Goal: Task Accomplishment & Management: Manage account settings

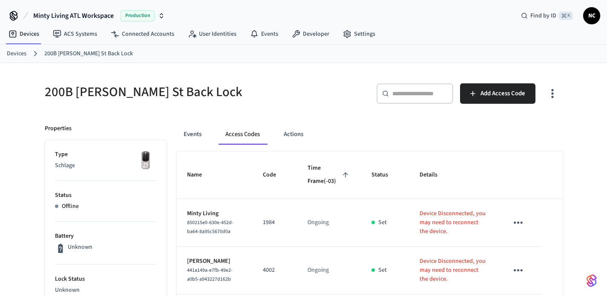
click at [18, 51] on link "Devices" at bounding box center [17, 53] width 20 height 9
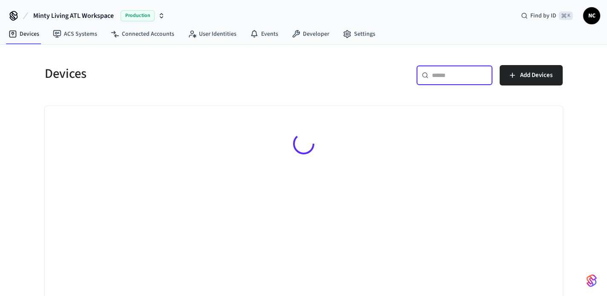
click at [458, 73] on input "text" at bounding box center [459, 75] width 55 height 9
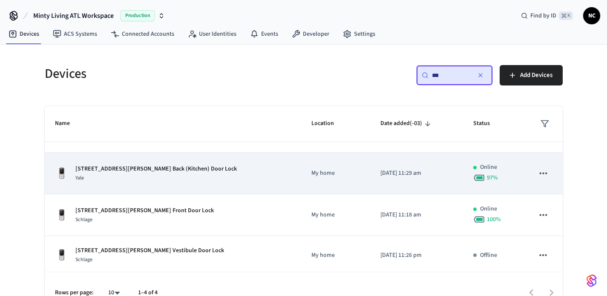
scroll to position [30, 0]
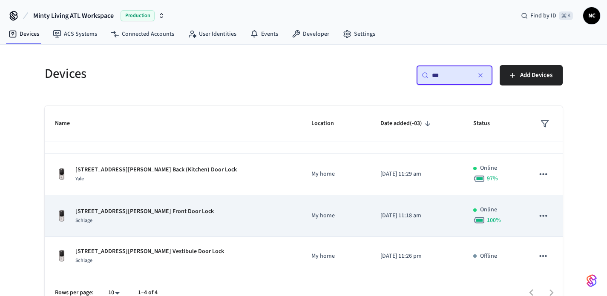
type input "***"
click at [218, 221] on div "206 [PERSON_NAME] St SE Front Door Lock Schlage" at bounding box center [173, 216] width 236 height 18
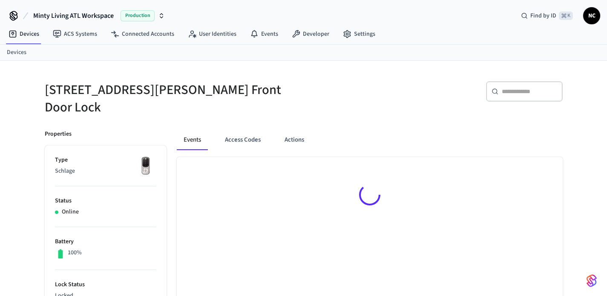
click at [309, 214] on div at bounding box center [370, 196] width 386 height 79
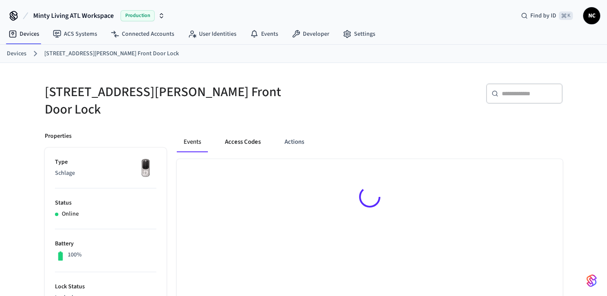
click at [235, 142] on button "Access Codes" at bounding box center [242, 142] width 49 height 20
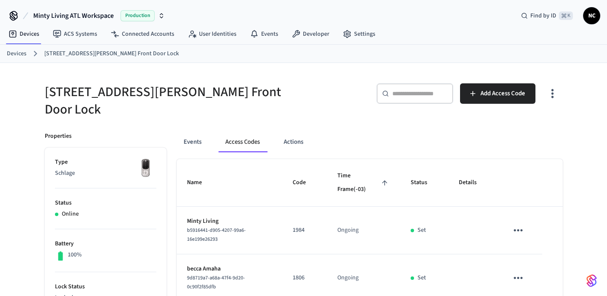
click at [16, 57] on link "Devices" at bounding box center [17, 53] width 20 height 9
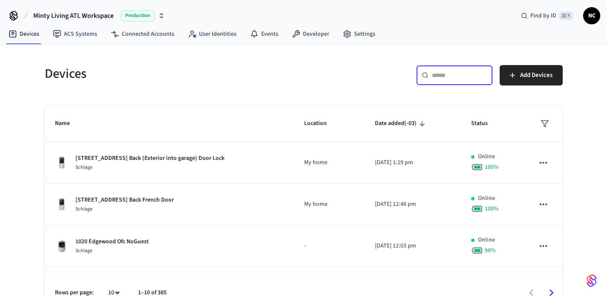
click at [464, 74] on input "text" at bounding box center [459, 75] width 55 height 9
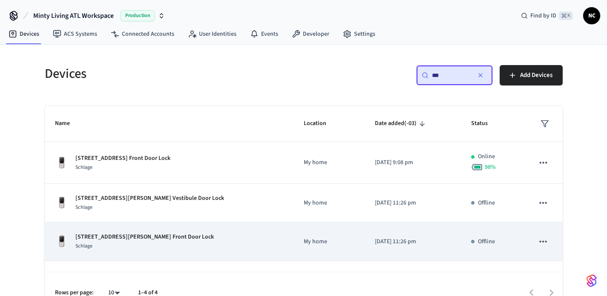
scroll to position [16, 0]
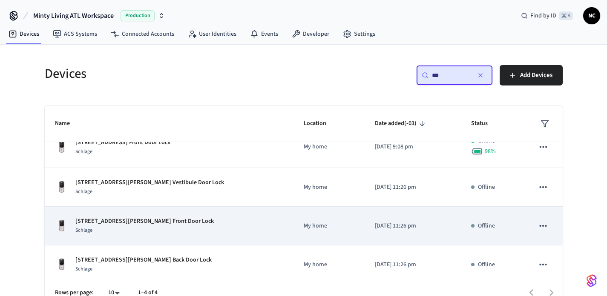
type input "***"
click at [293, 223] on td "My home" at bounding box center [328, 226] width 71 height 39
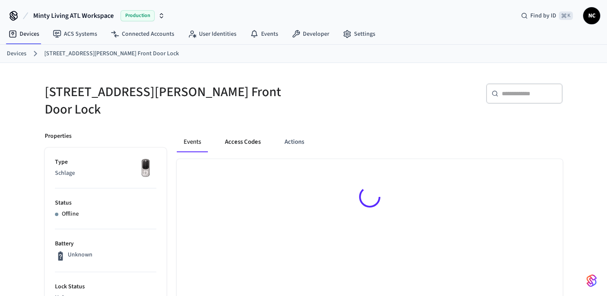
click at [241, 137] on button "Access Codes" at bounding box center [242, 142] width 49 height 20
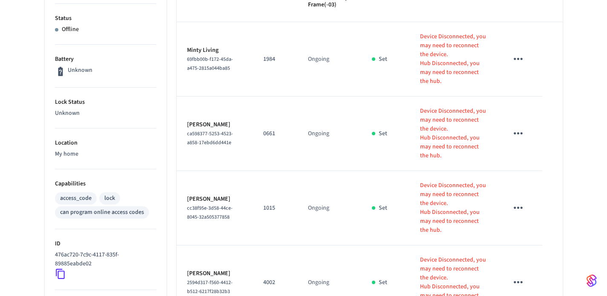
scroll to position [185, 0]
click at [272, 278] on p "4002" at bounding box center [275, 282] width 24 height 9
click at [265, 278] on p "4002" at bounding box center [275, 282] width 24 height 9
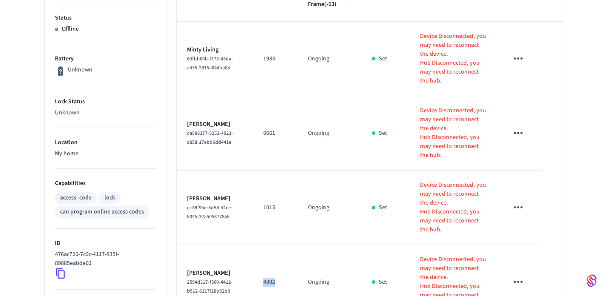
copy p "4002"
